Goal: Navigation & Orientation: Find specific page/section

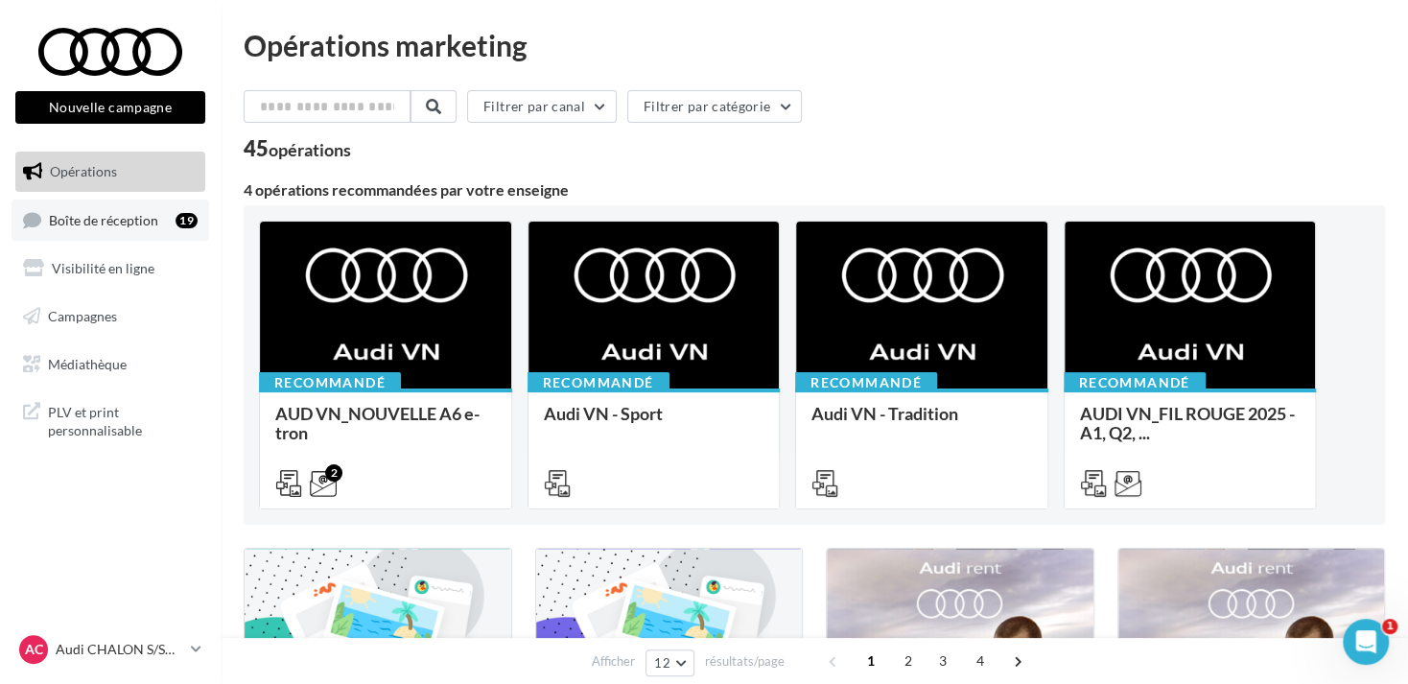
click at [141, 227] on span "Boîte de réception" at bounding box center [103, 219] width 109 height 16
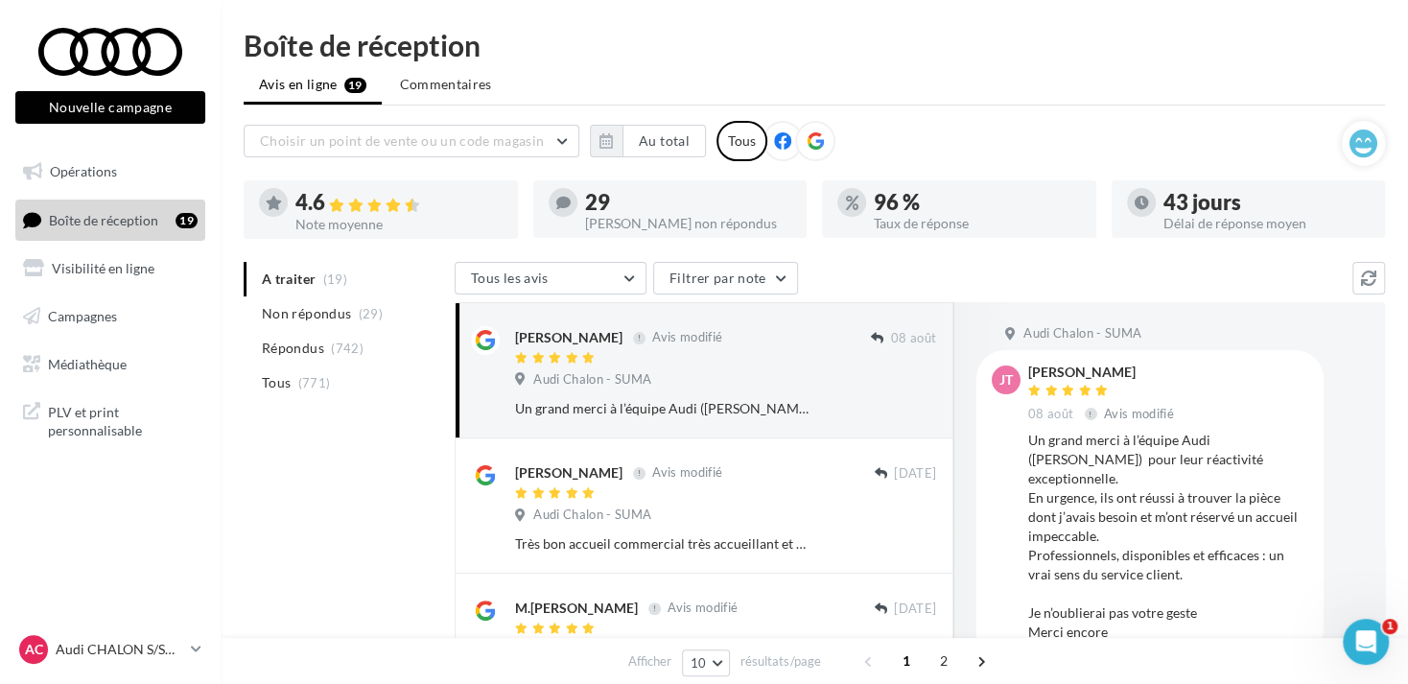
click at [818, 131] on div at bounding box center [815, 141] width 40 height 40
click at [590, 137] on button "button" at bounding box center [606, 141] width 33 height 33
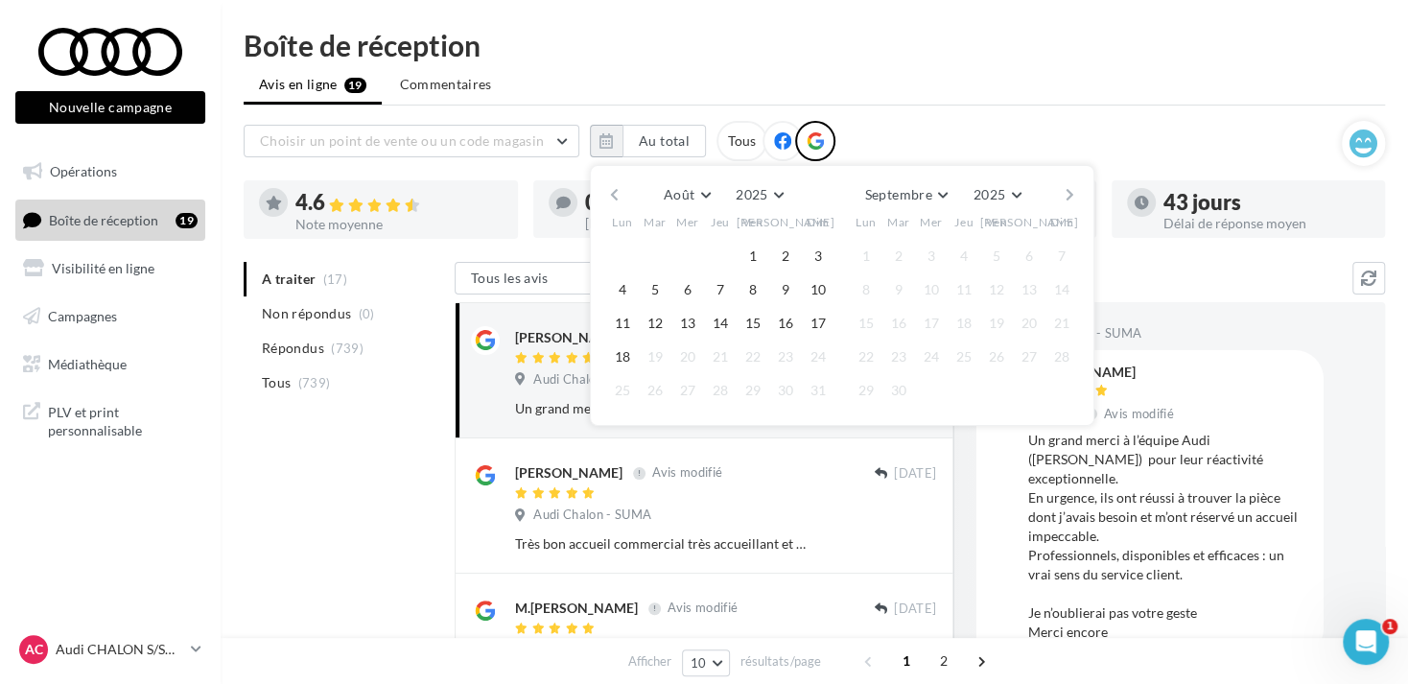
click at [617, 190] on button "button" at bounding box center [614, 194] width 16 height 27
click at [656, 255] on button "1" at bounding box center [655, 256] width 29 height 29
click at [1068, 194] on button "button" at bounding box center [1070, 194] width 16 height 27
click at [617, 349] on button "18" at bounding box center [622, 356] width 29 height 29
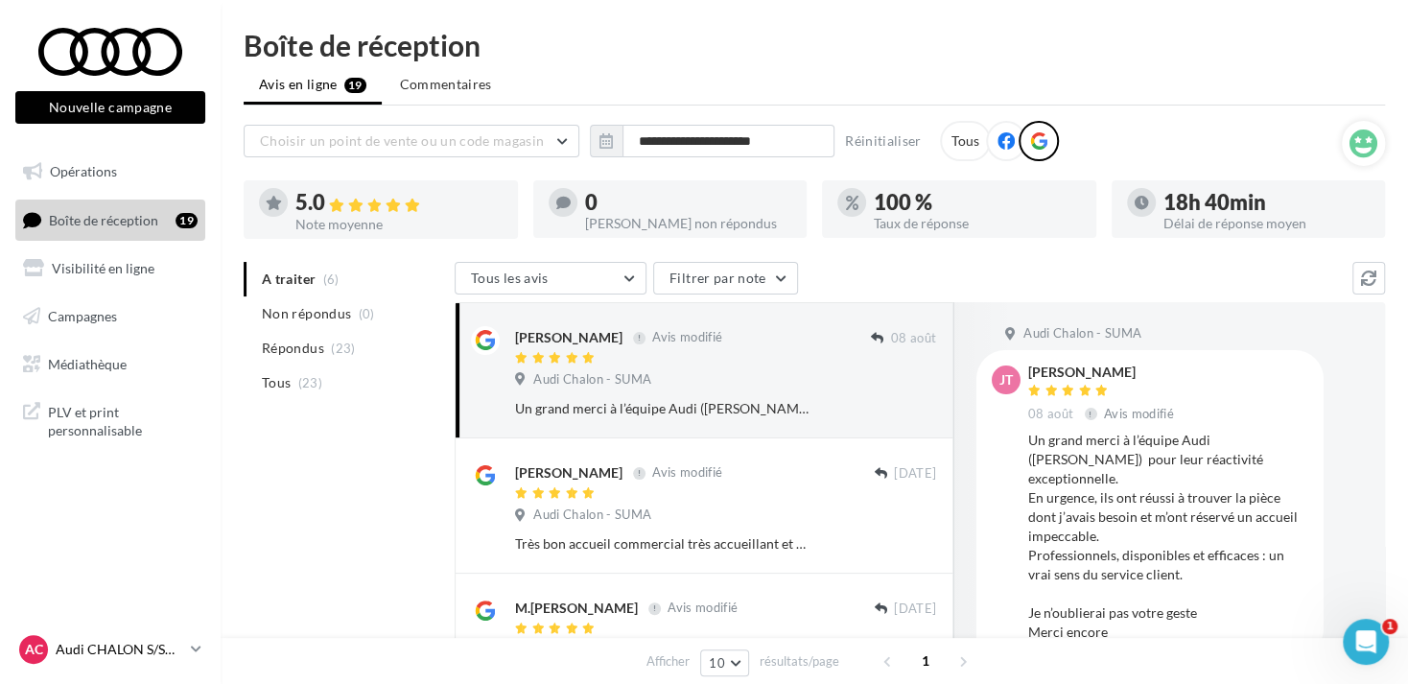
click at [131, 658] on p "Audi CHALON S/SAONE" at bounding box center [120, 649] width 128 height 19
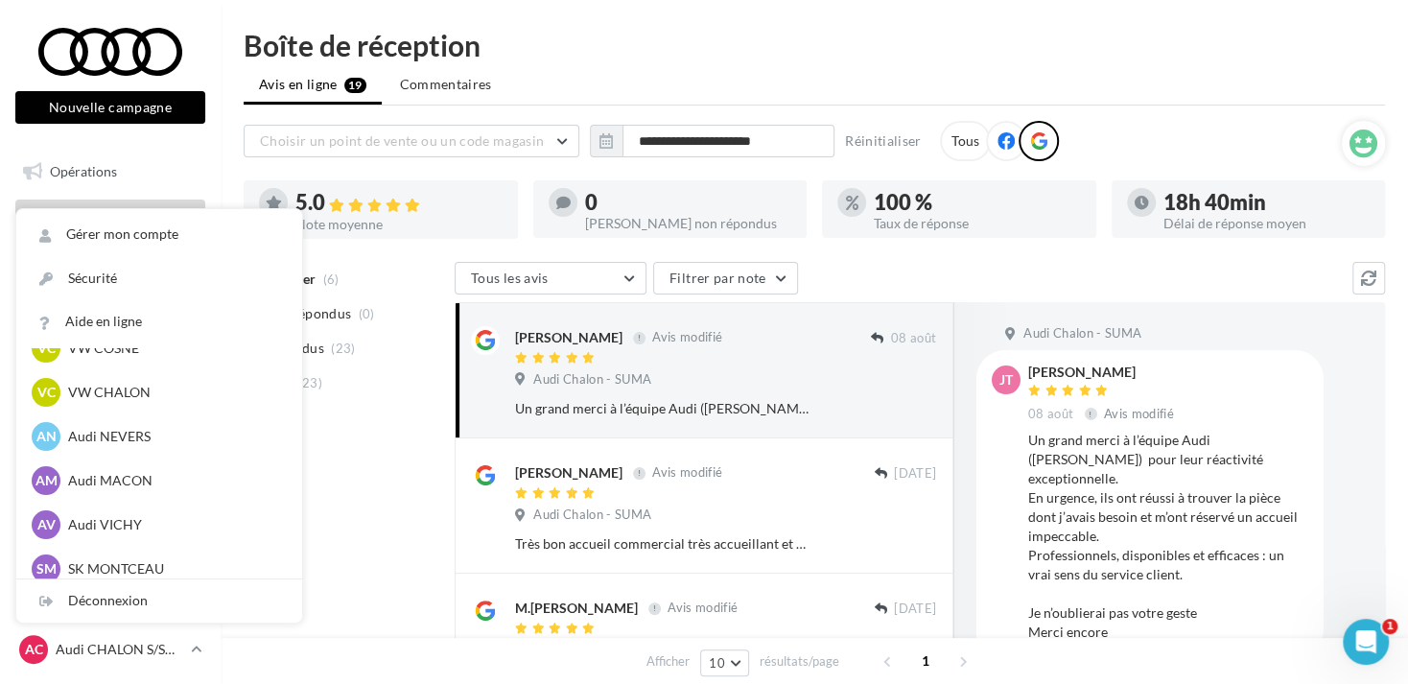
scroll to position [959, 0]
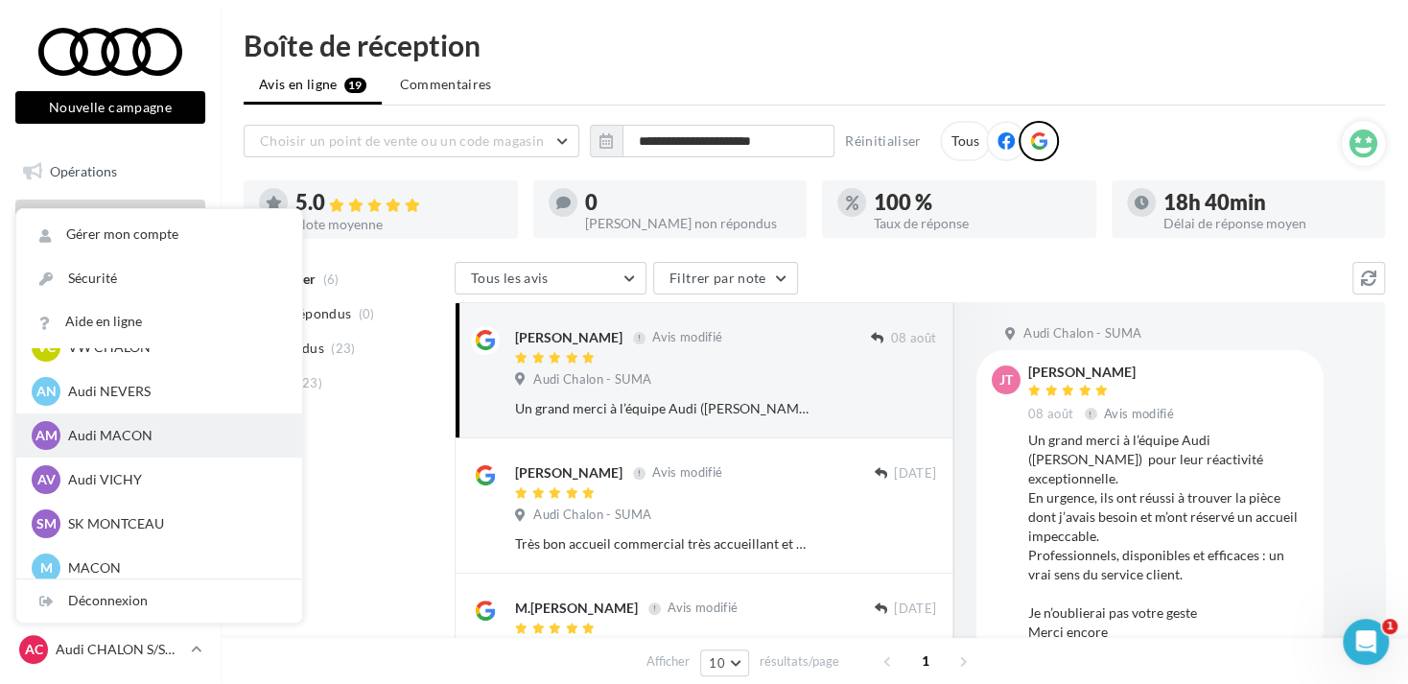
click at [140, 437] on p "Audi MACON" at bounding box center [173, 435] width 211 height 19
